Goal: Information Seeking & Learning: Learn about a topic

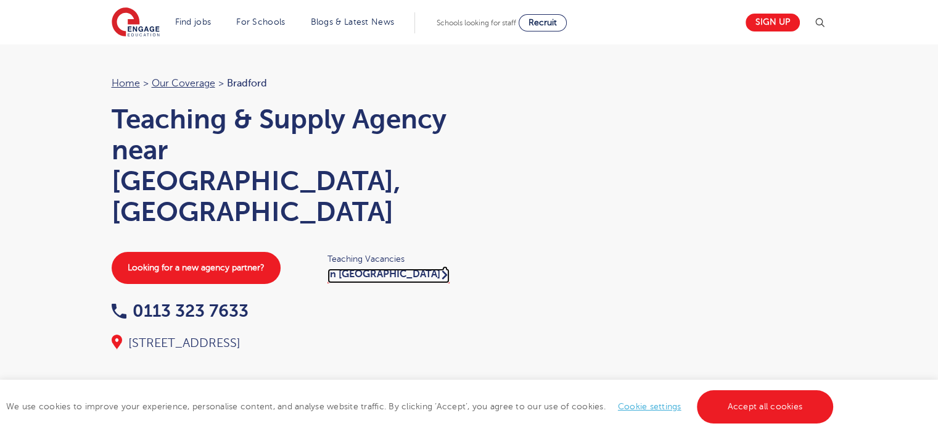
click at [360, 268] on link "in [GEOGRAPHIC_DATA]" at bounding box center [389, 275] width 122 height 15
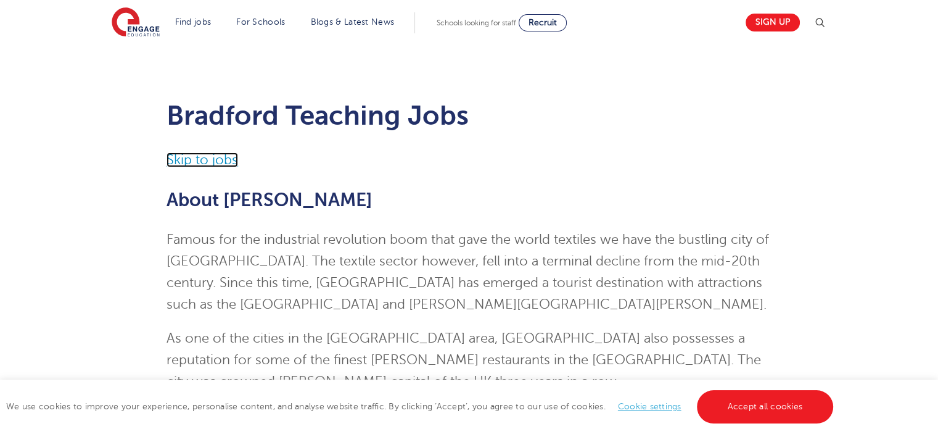
click at [186, 157] on link "Skip to jobs" at bounding box center [203, 159] width 72 height 15
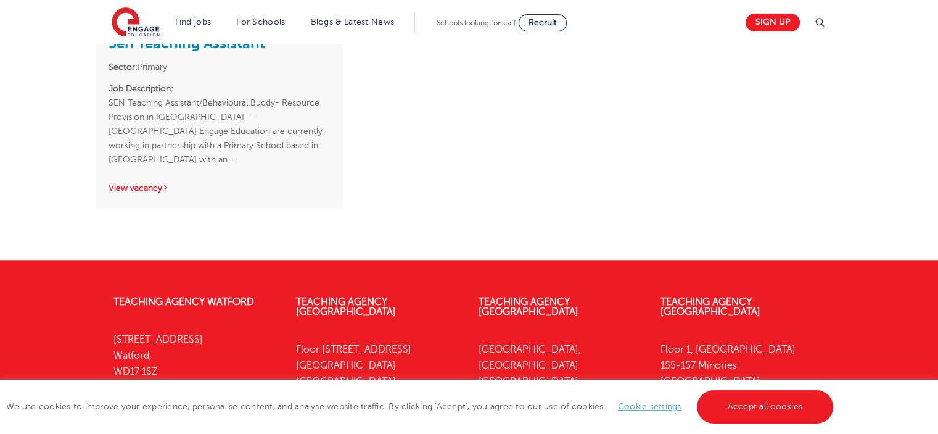
scroll to position [1310, 0]
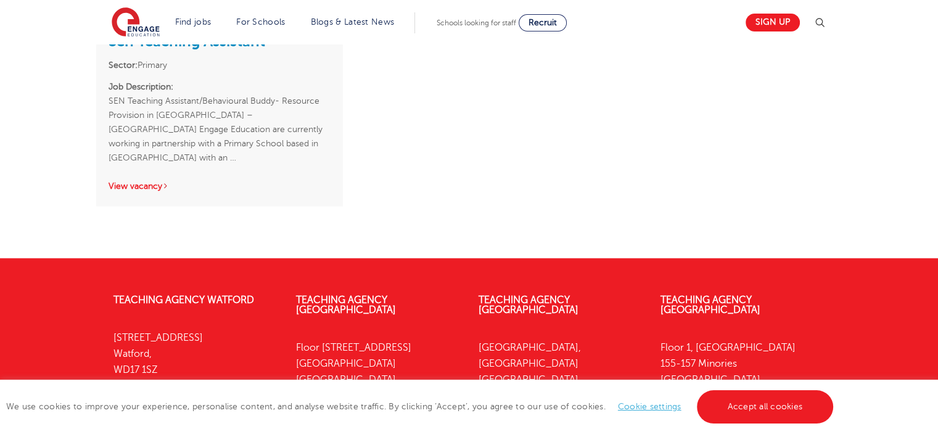
click at [720, 387] on div "We use cookies to improve your experience, personalise content, and analyse web…" at bounding box center [469, 406] width 938 height 54
click at [716, 413] on link "Accept all cookies" at bounding box center [765, 406] width 137 height 33
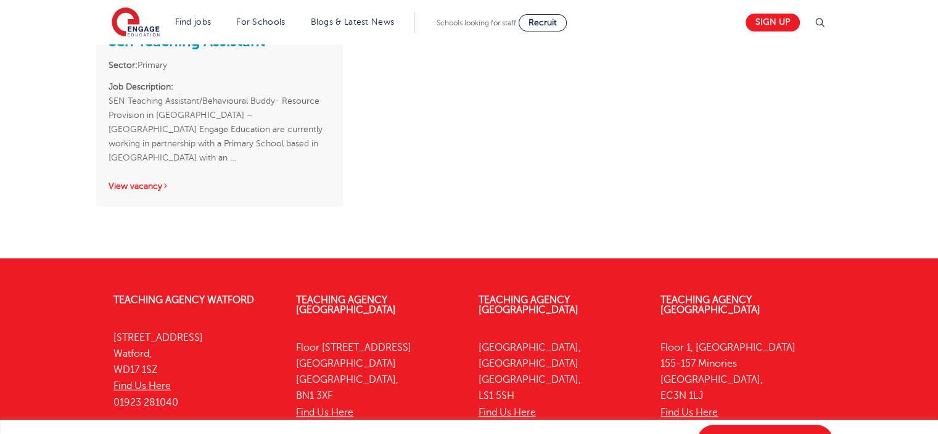
scroll to position [1000, 0]
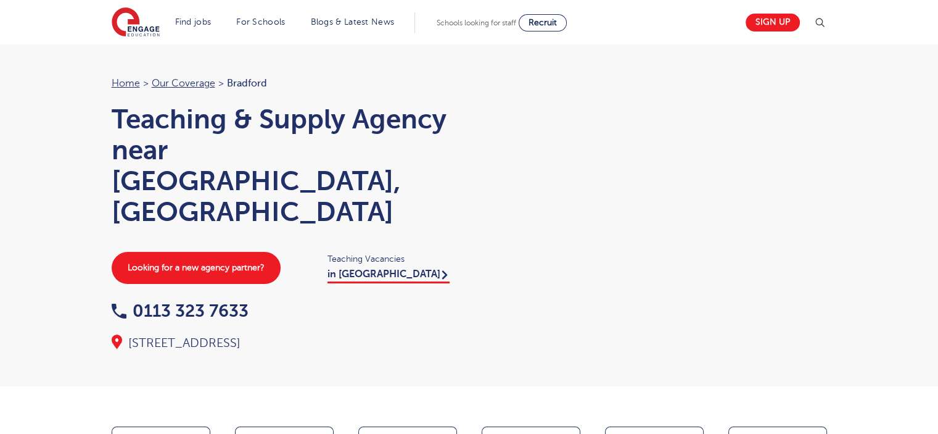
click at [933, 57] on div "Home > Our coverage > Bradford Teaching & Supply Agency near [GEOGRAPHIC_DATA],…" at bounding box center [469, 193] width 938 height 386
